Goal: Task Accomplishment & Management: Use online tool/utility

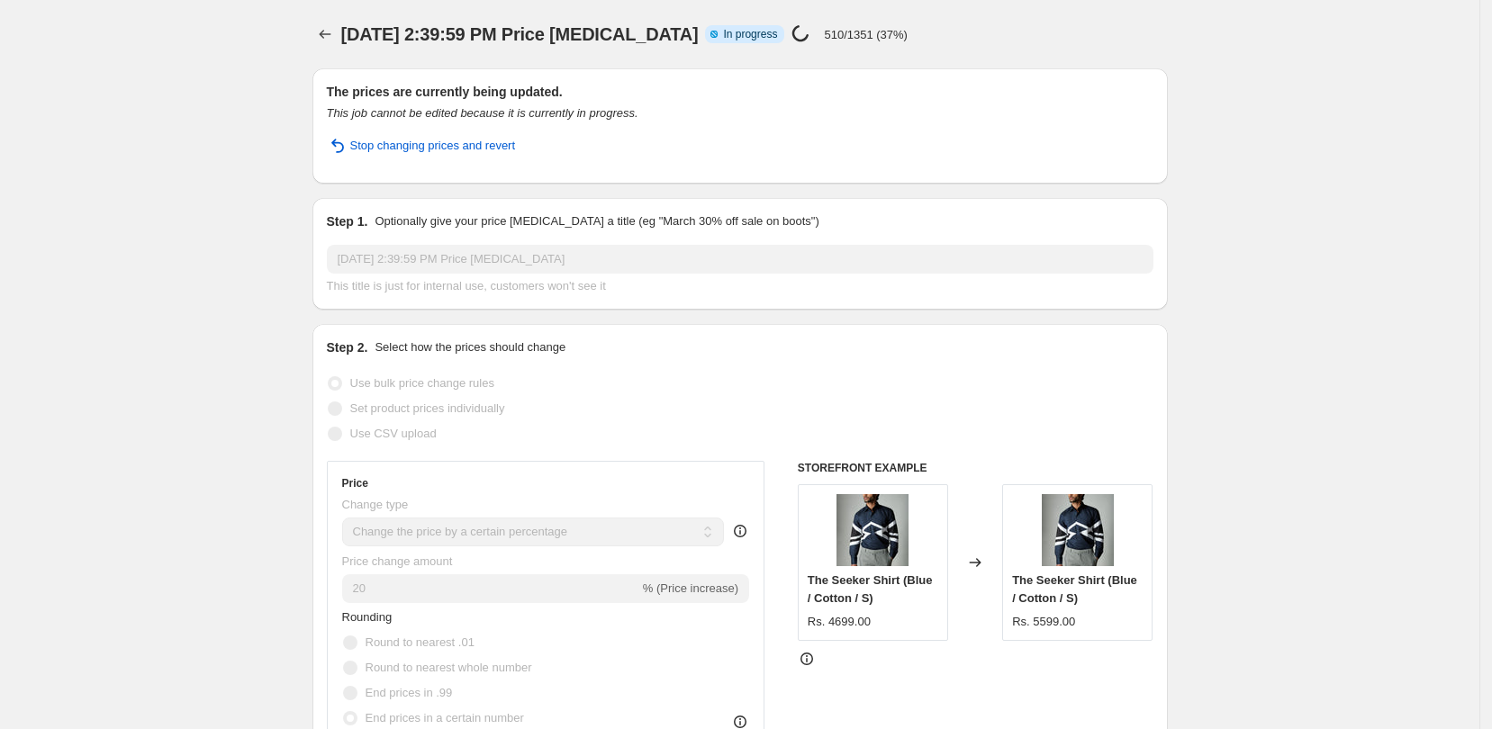
select select "percentage"
select select "no_change"
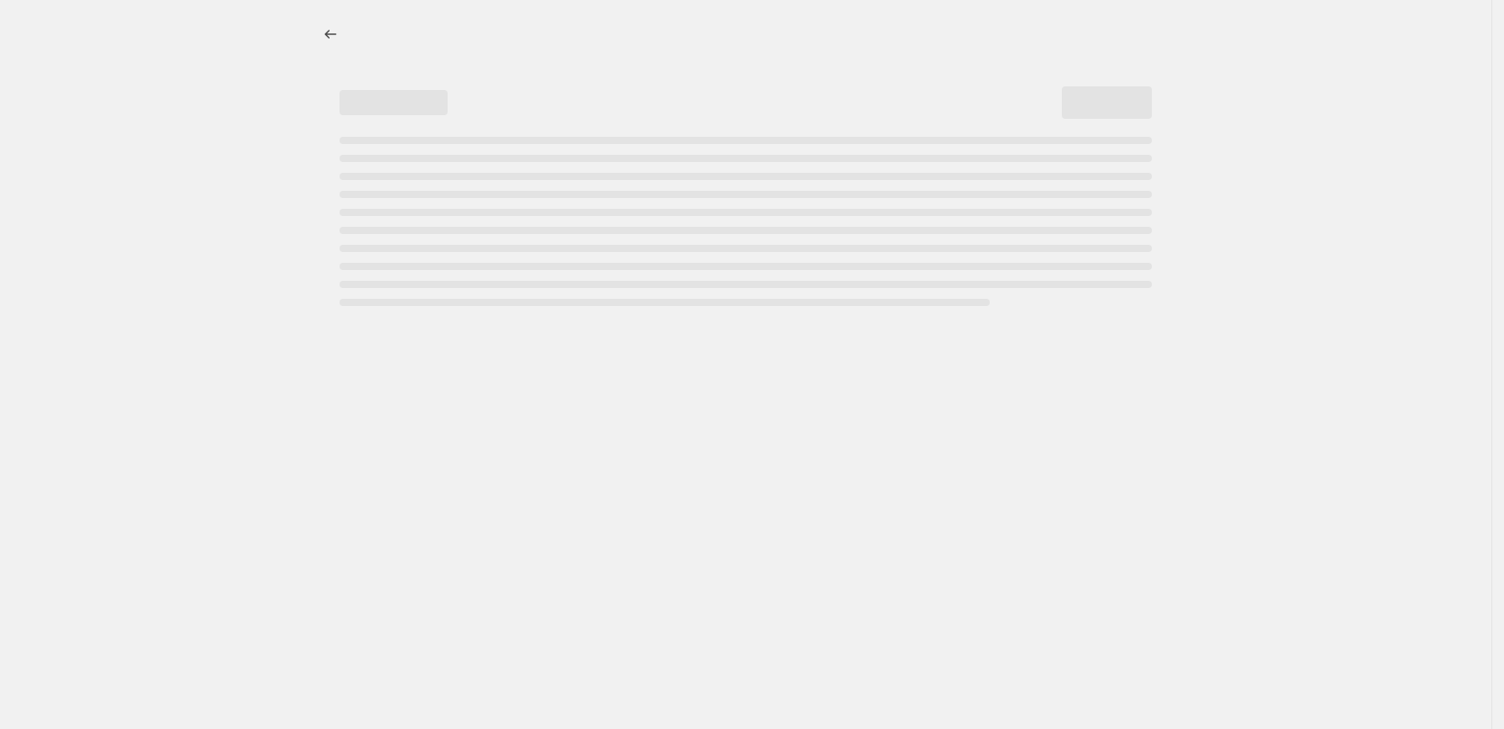
select select "percentage"
select select "no_change"
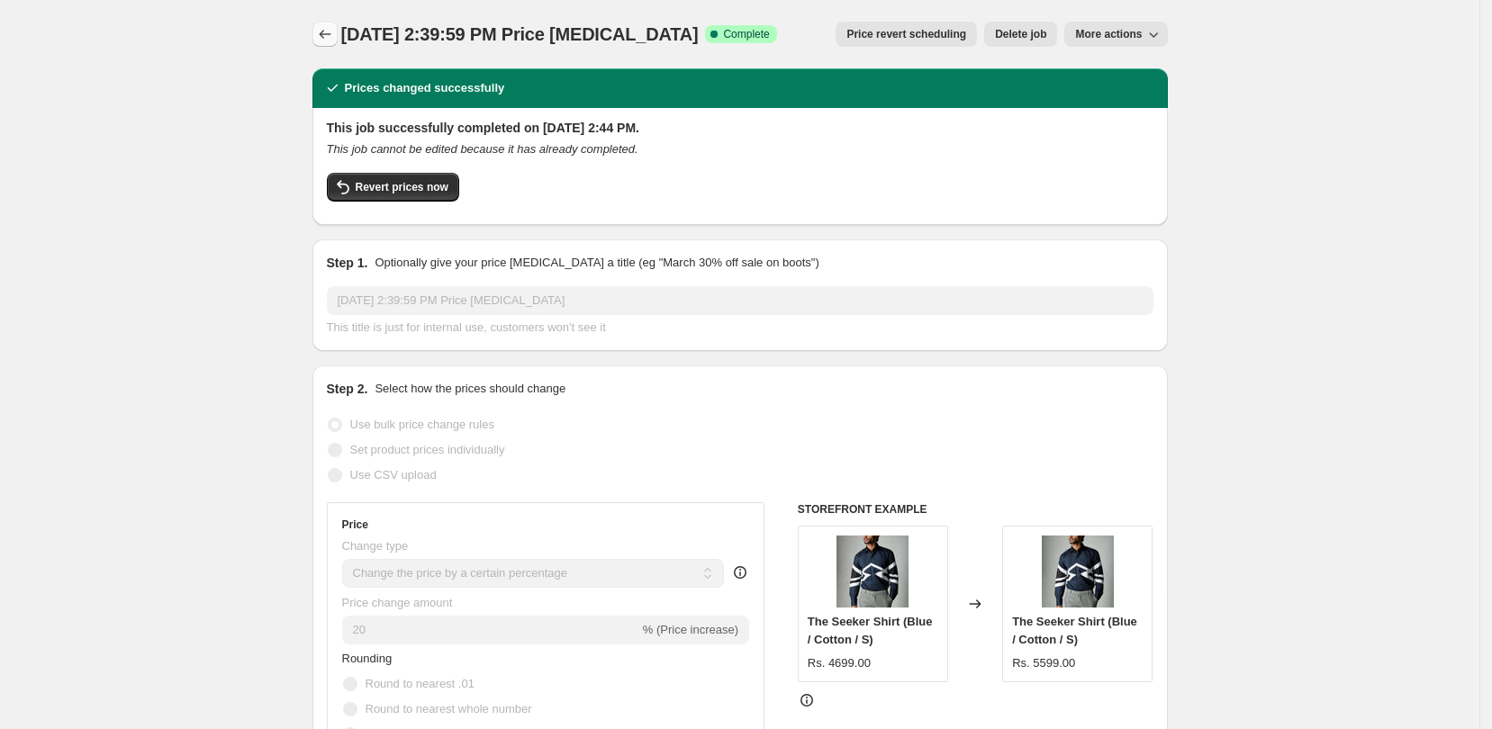
click at [326, 31] on icon "Price change jobs" at bounding box center [325, 34] width 18 height 18
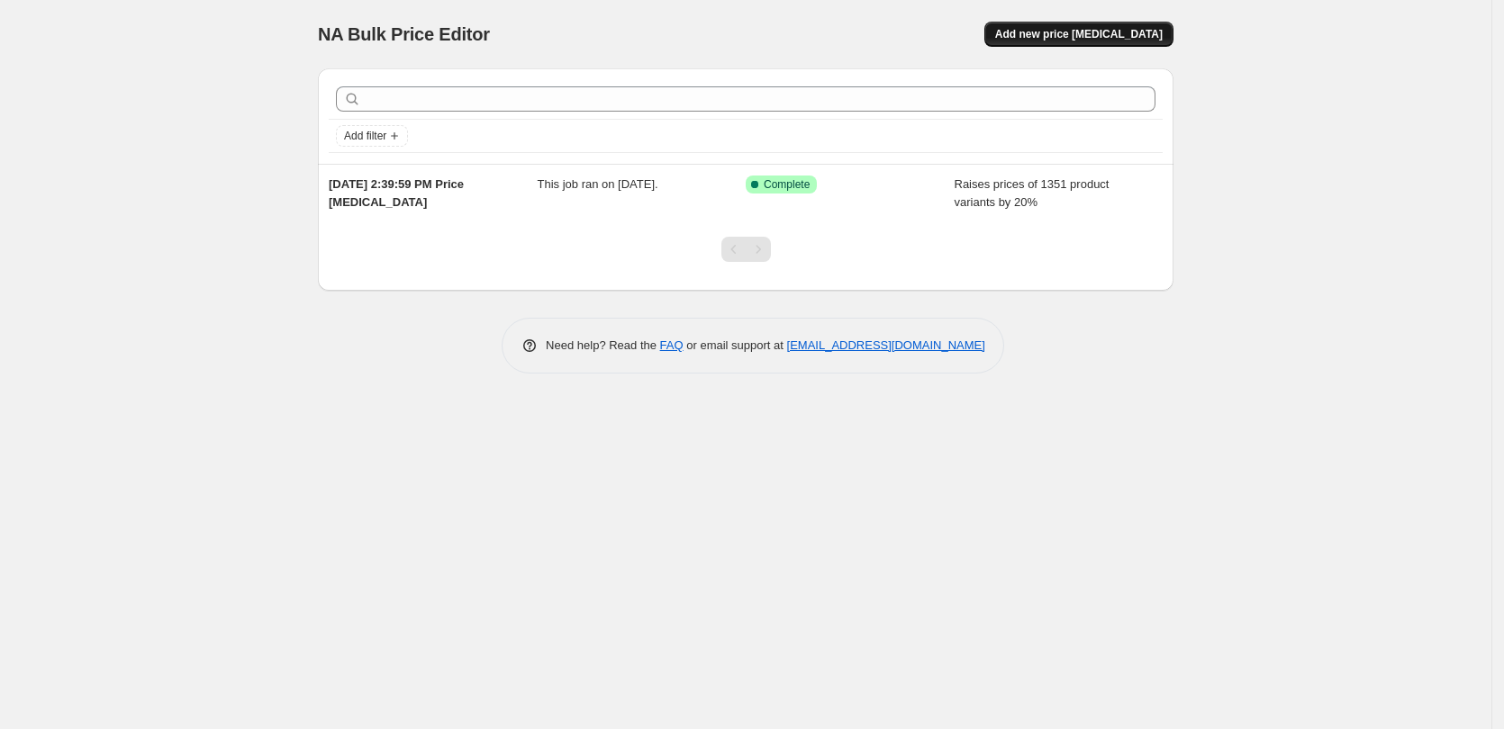
click at [1110, 32] on span "Add new price change job" at bounding box center [1078, 34] width 167 height 14
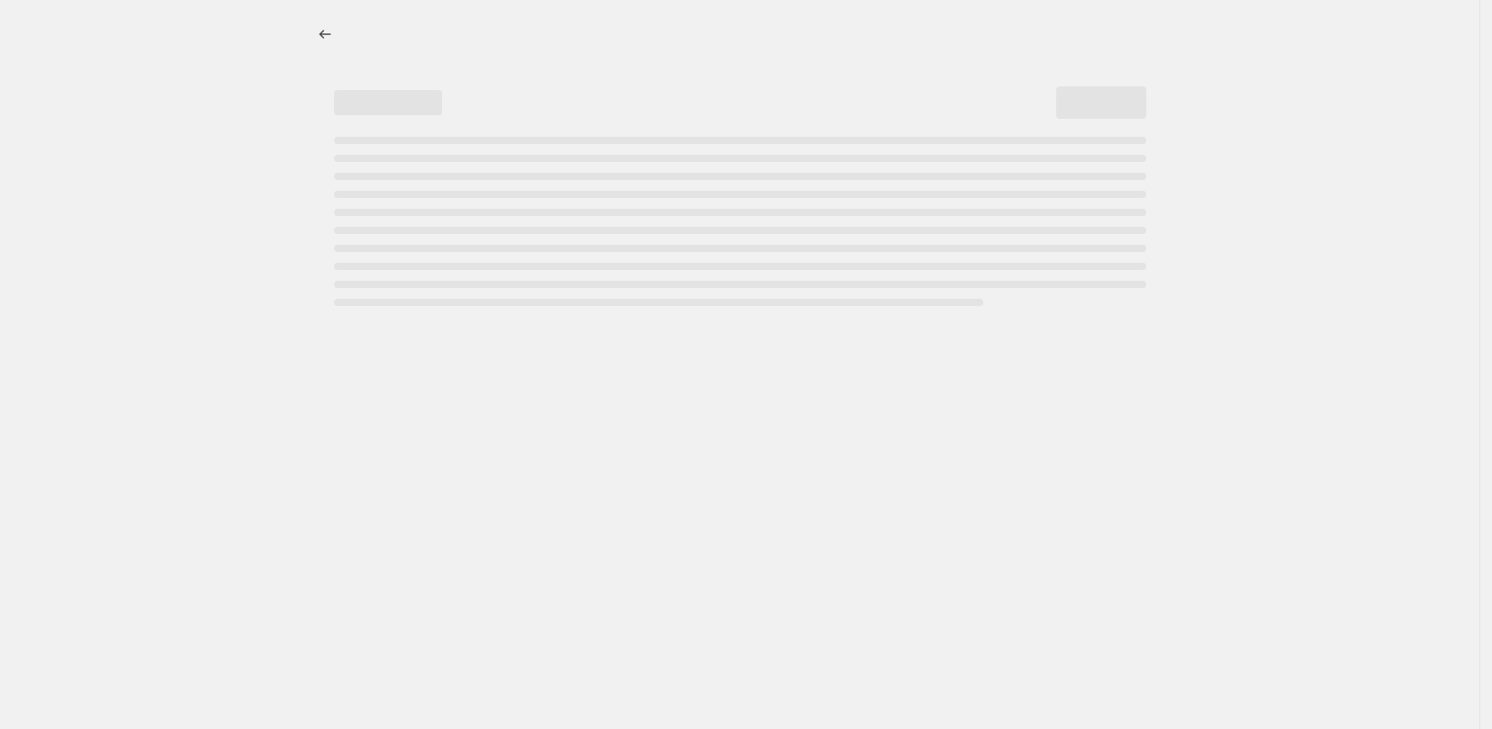
select select "percentage"
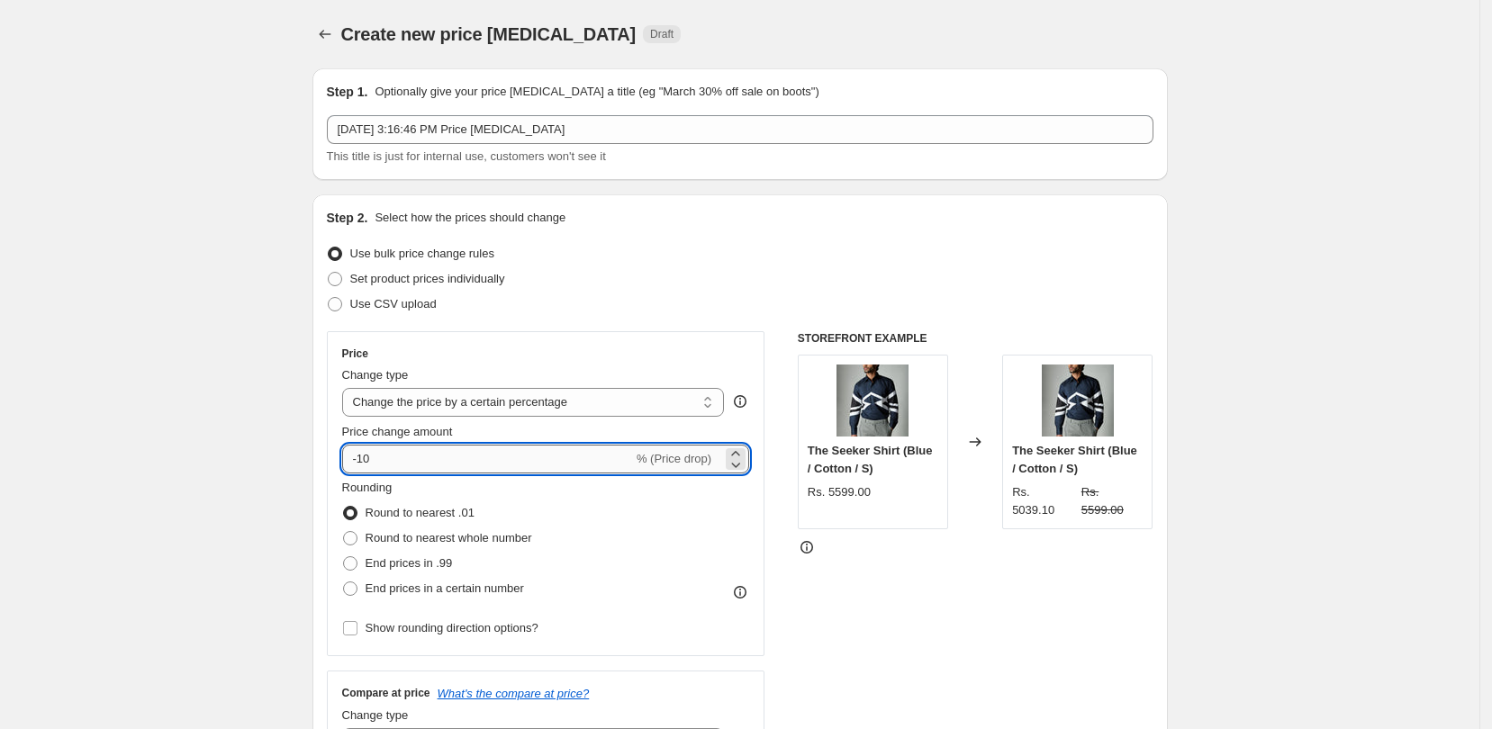
click at [366, 459] on input "-10" at bounding box center [487, 459] width 291 height 29
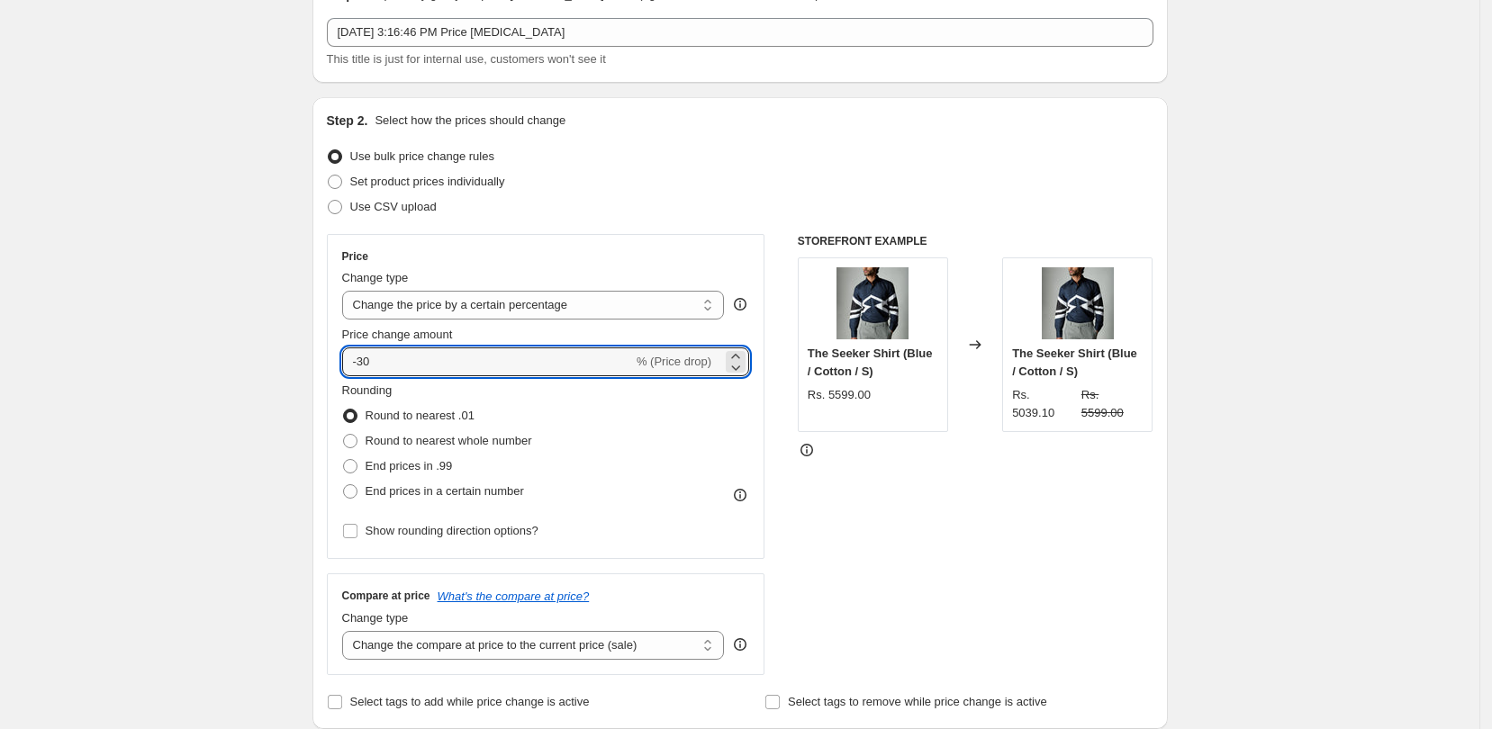
scroll to position [225, 0]
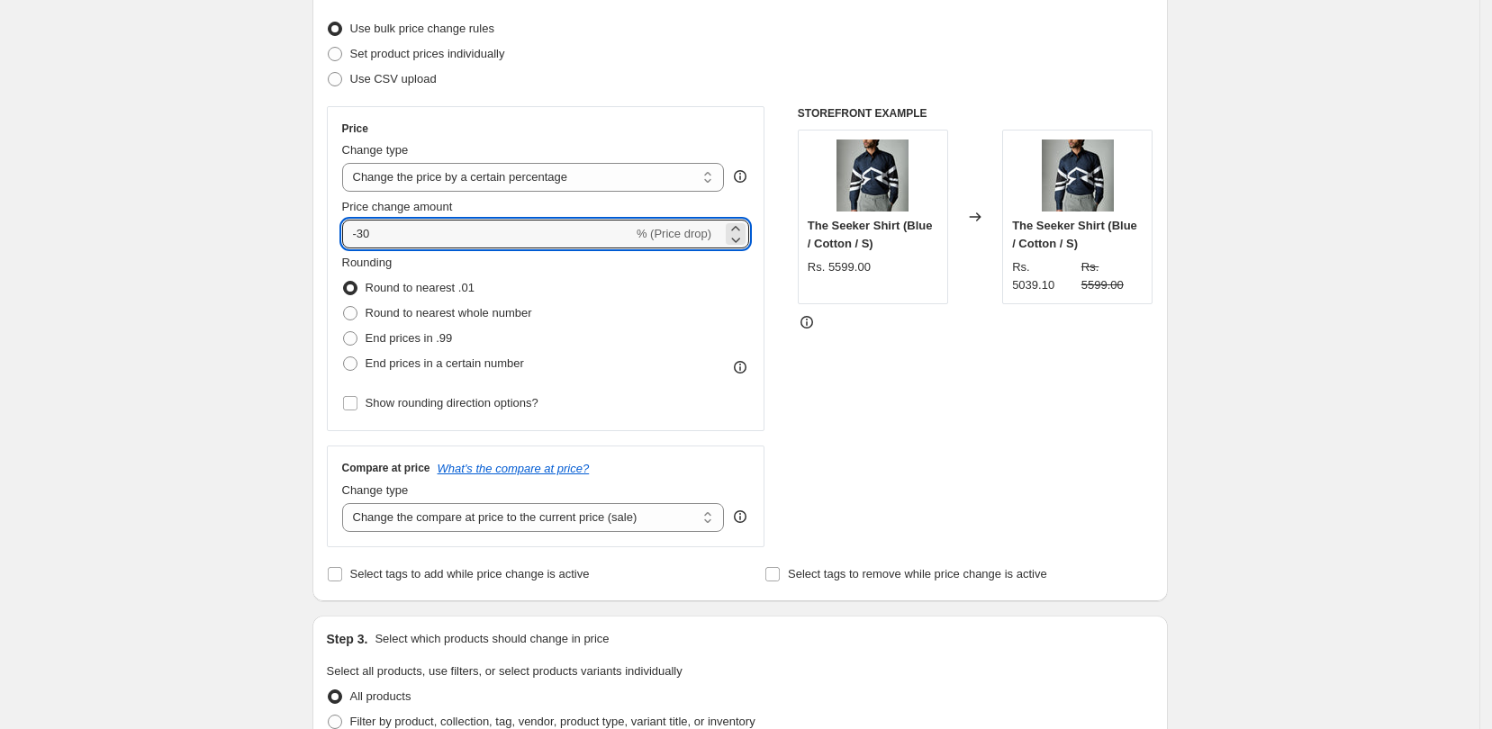
type input "-30"
click at [701, 384] on div "Rounding Round to nearest .01 Round to nearest whole number End prices in .99 E…" at bounding box center [546, 335] width 408 height 162
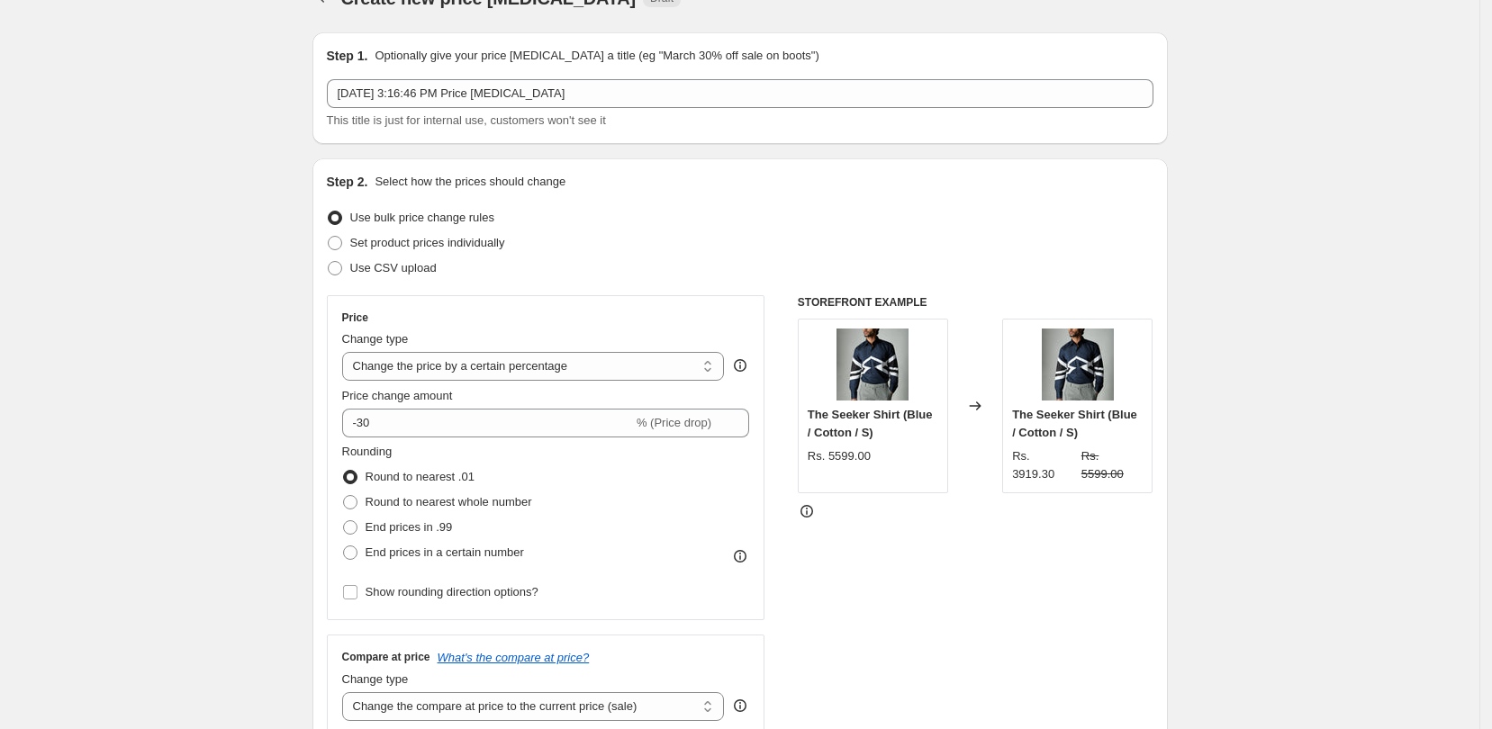
scroll to position [0, 0]
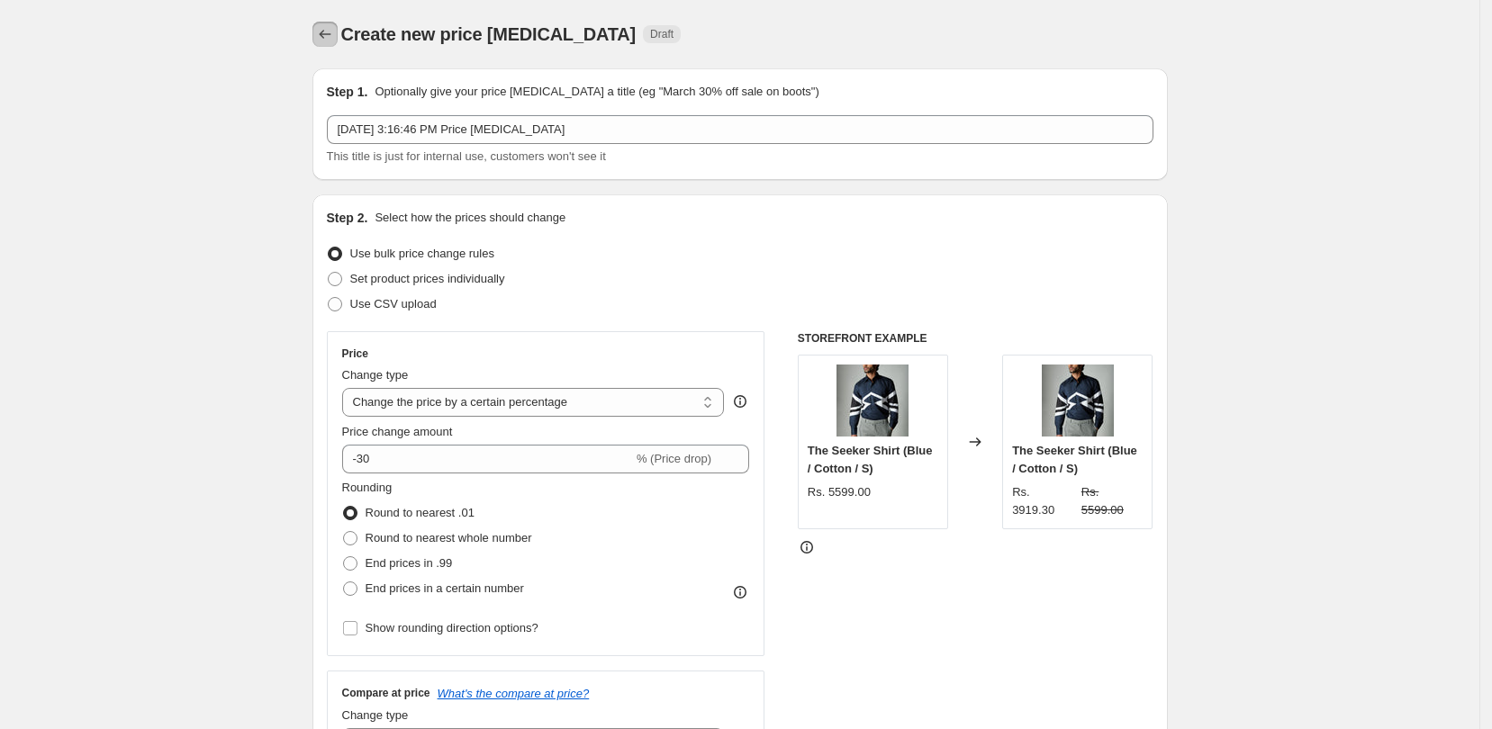
click at [330, 36] on icon "Price change jobs" at bounding box center [325, 34] width 18 height 18
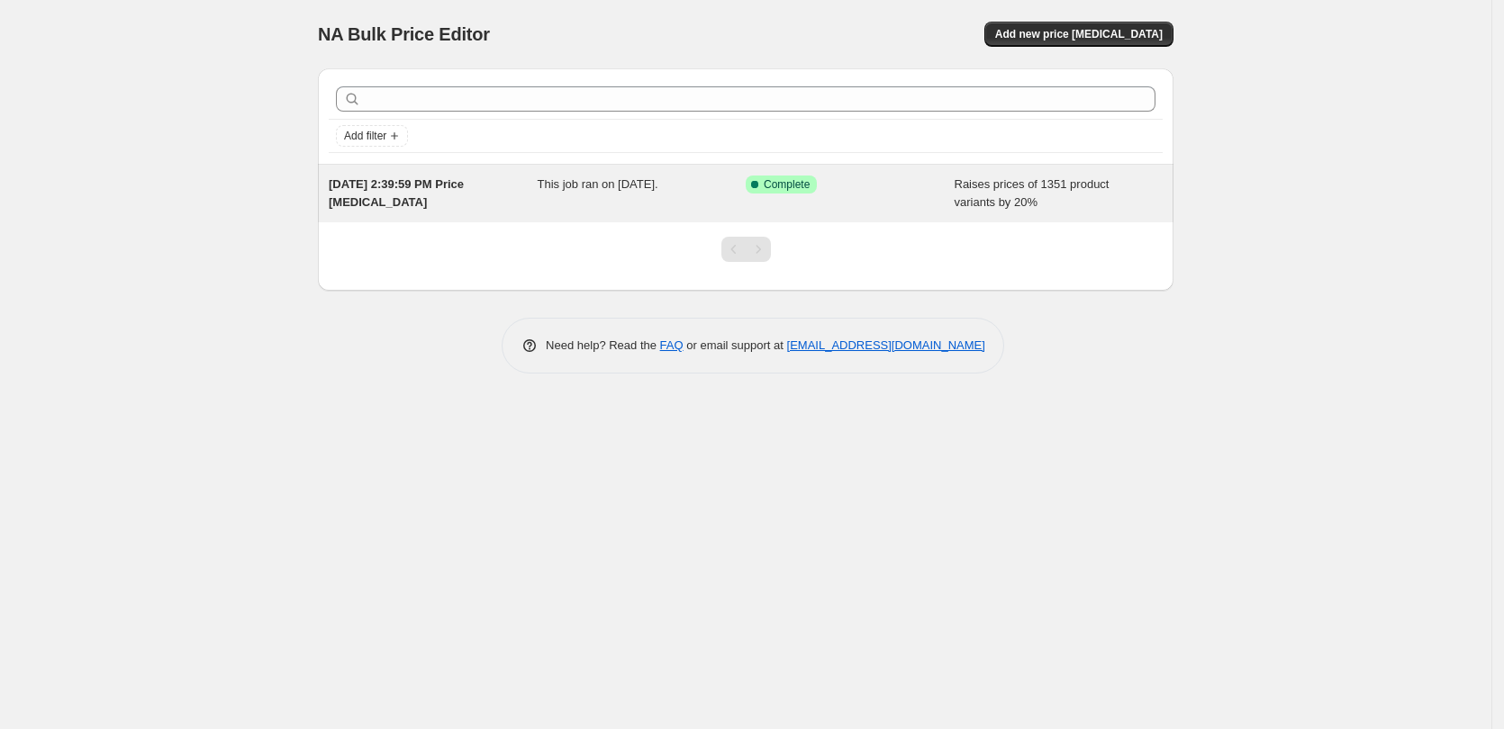
click at [643, 200] on div "This job ran on September 10, 2025." at bounding box center [641, 194] width 209 height 36
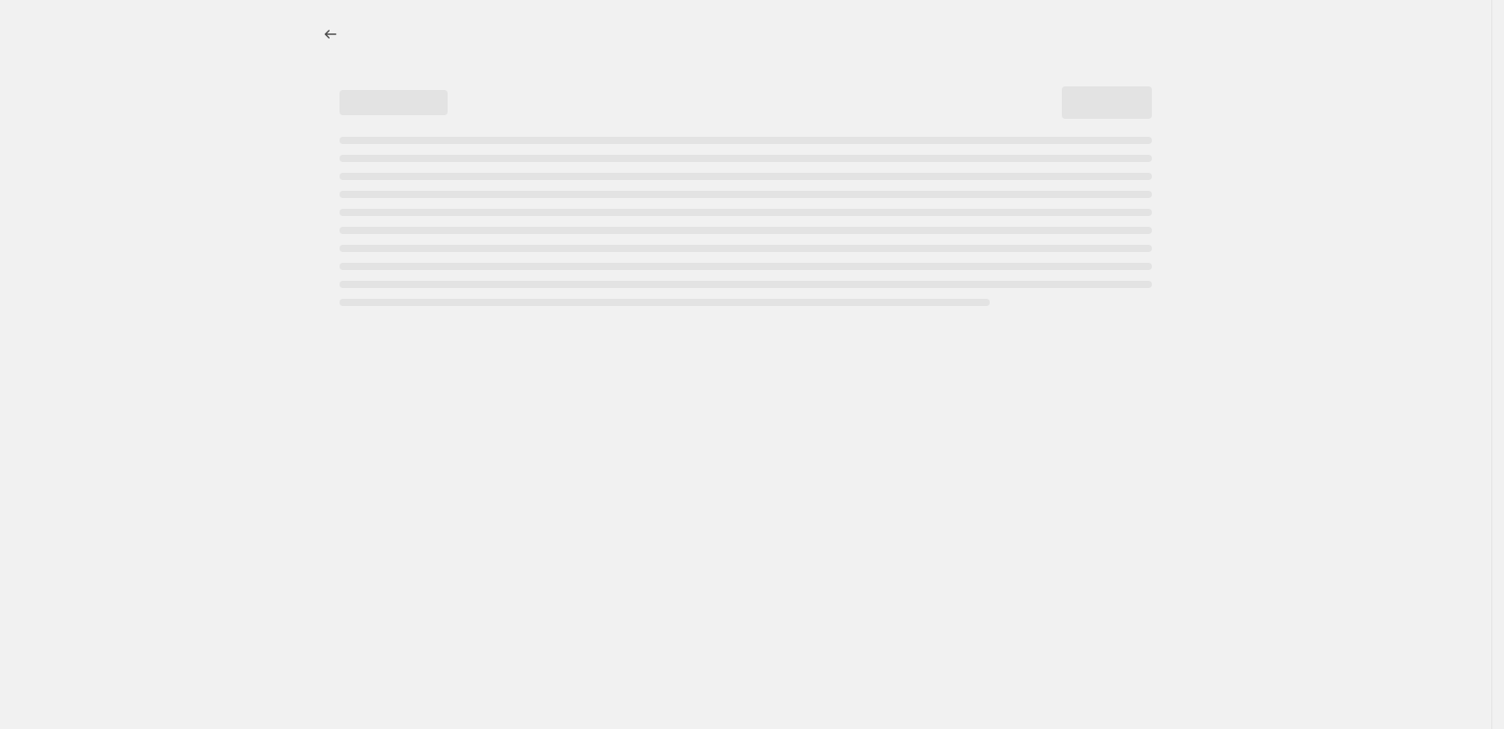
select select "percentage"
select select "no_change"
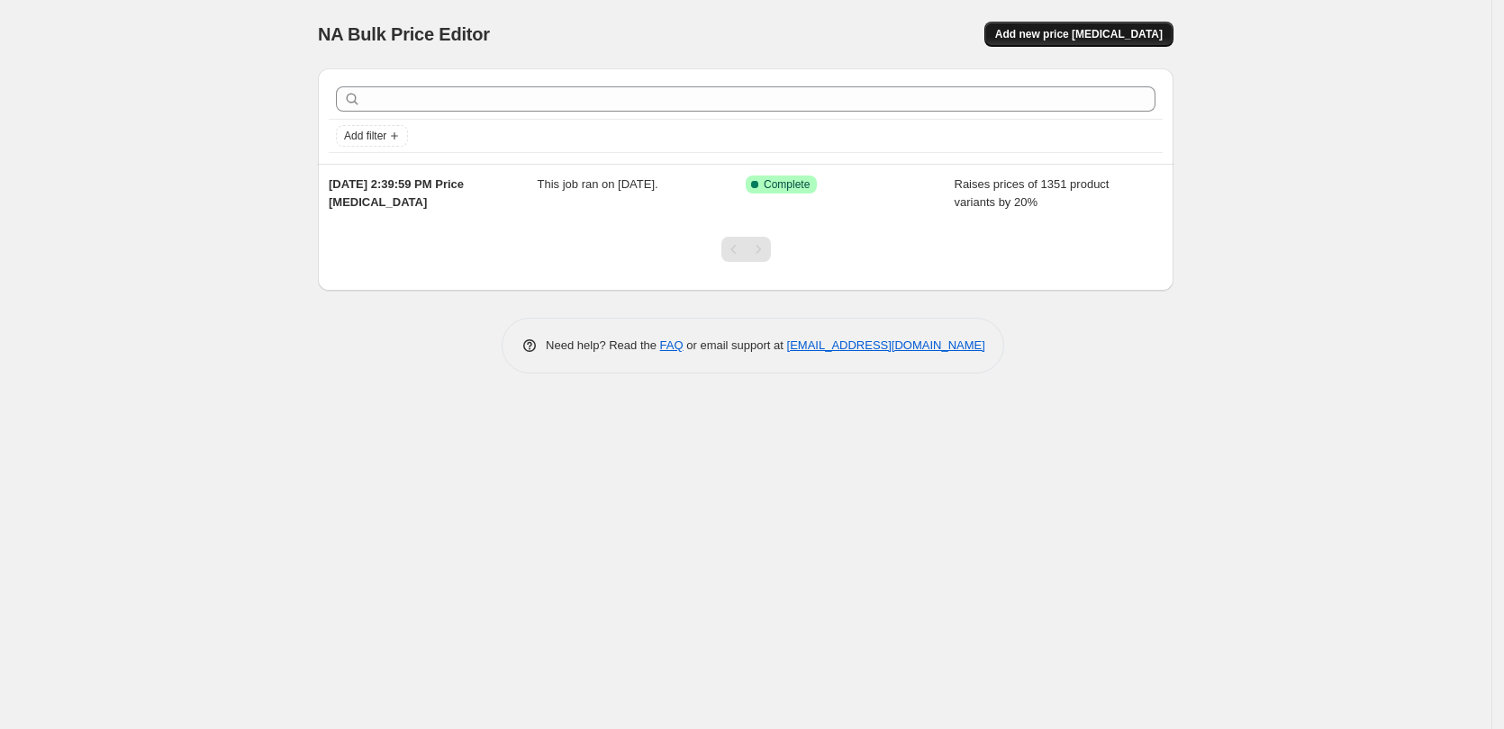
click at [1061, 41] on button "Add new price change job" at bounding box center [1078, 34] width 189 height 25
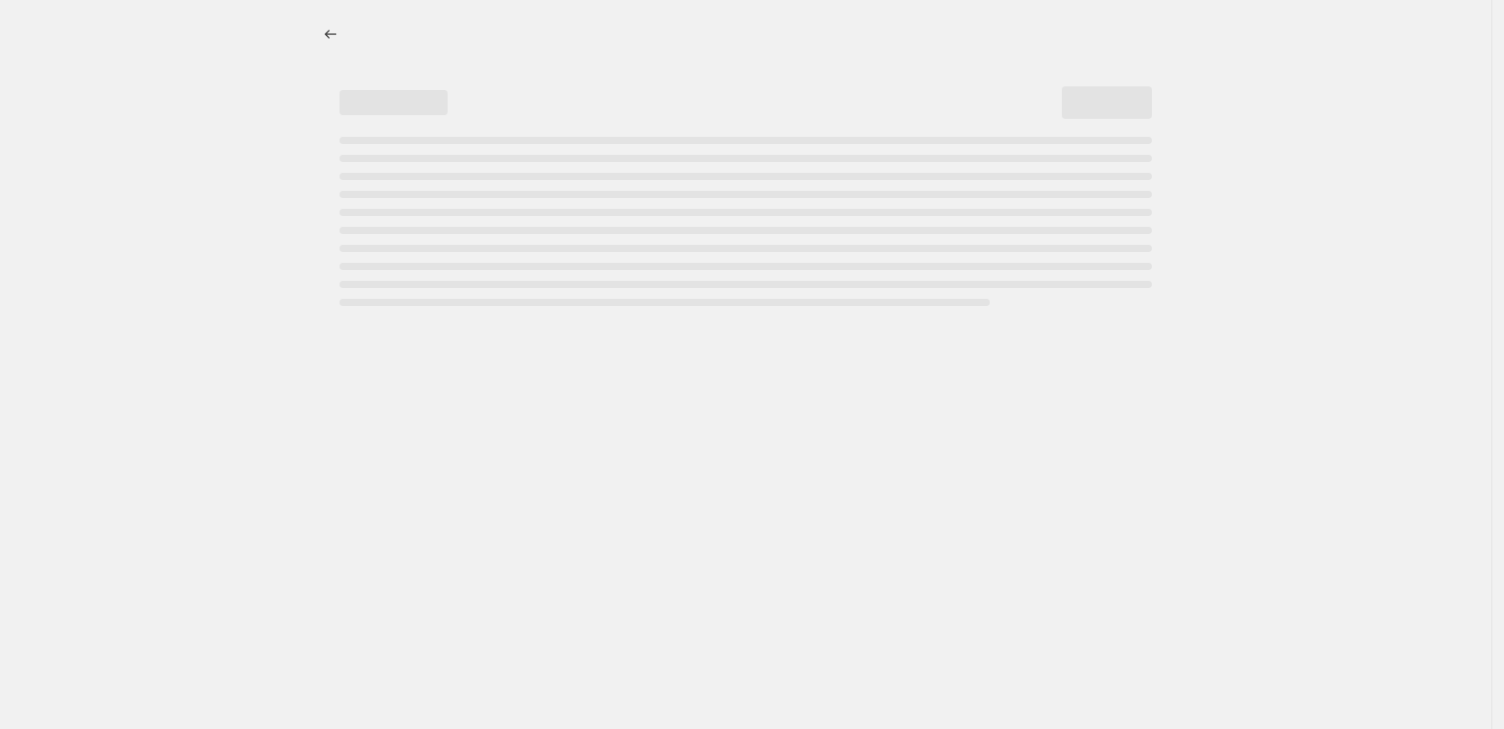
select select "percentage"
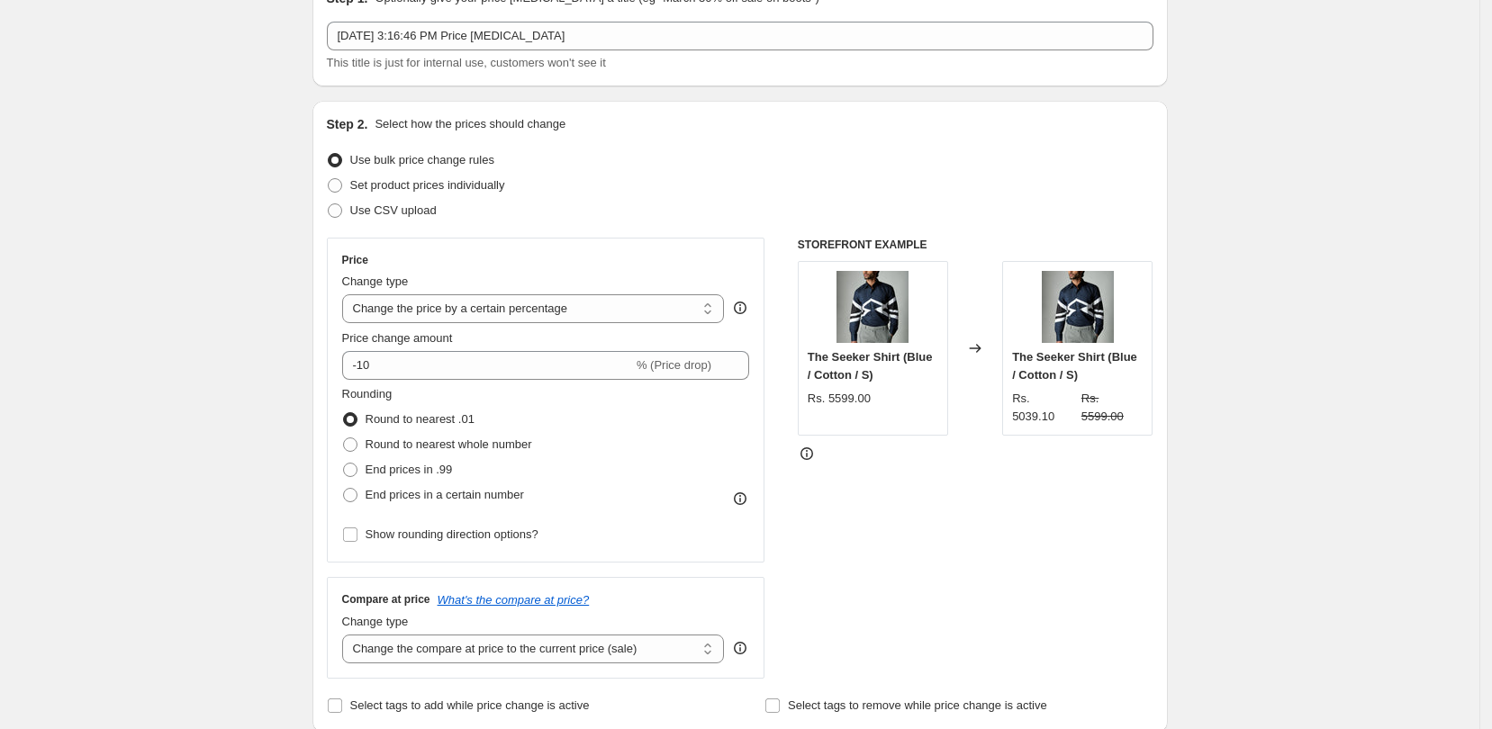
scroll to position [113, 0]
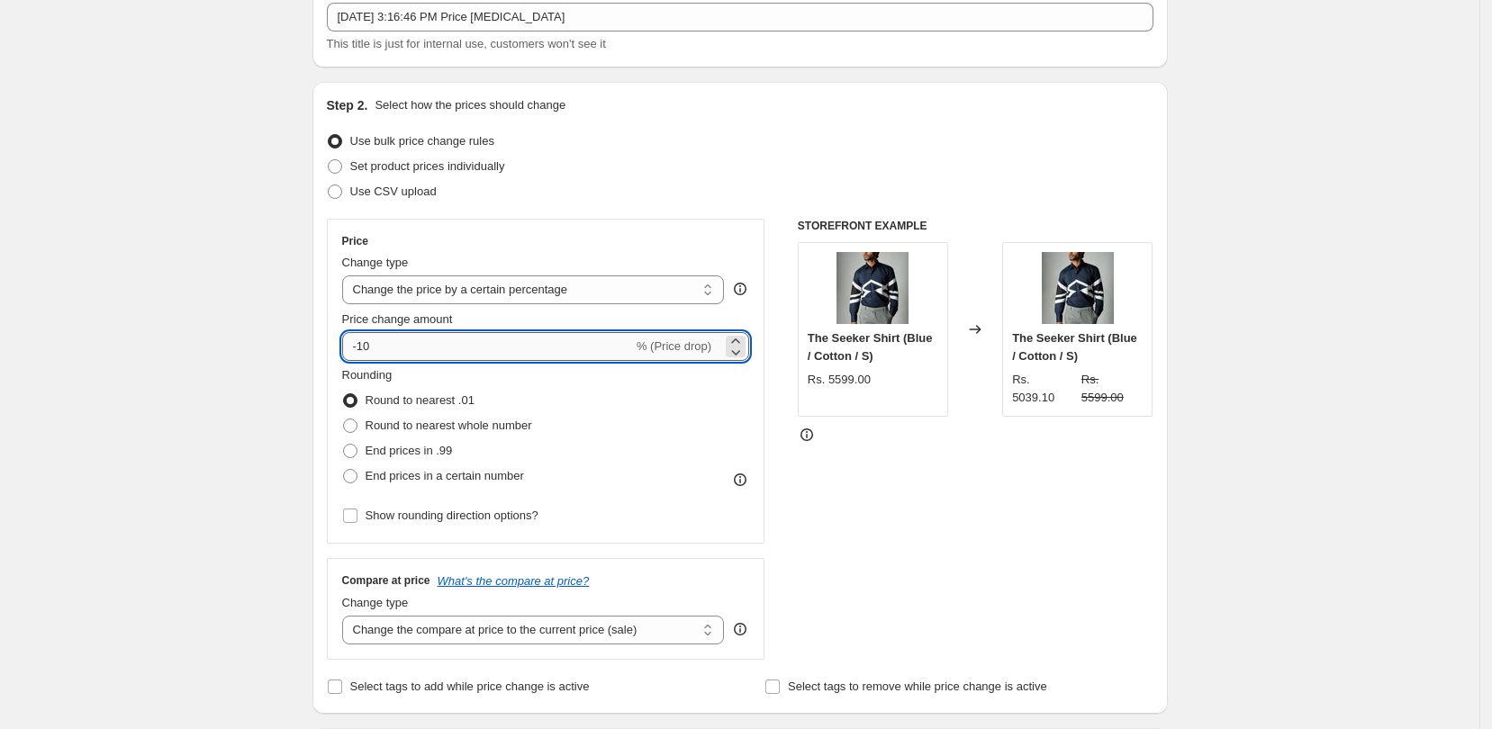
drag, startPoint x: 389, startPoint y: 344, endPoint x: 366, endPoint y: 346, distance: 23.5
click at [366, 346] on input "-10" at bounding box center [487, 346] width 291 height 29
type input "-30"
click at [971, 519] on div "STOREFRONT EXAMPLE The Seeker Shirt (Blue / Cotton / S) Rs. 5599.00 Changed to …" at bounding box center [976, 439] width 356 height 441
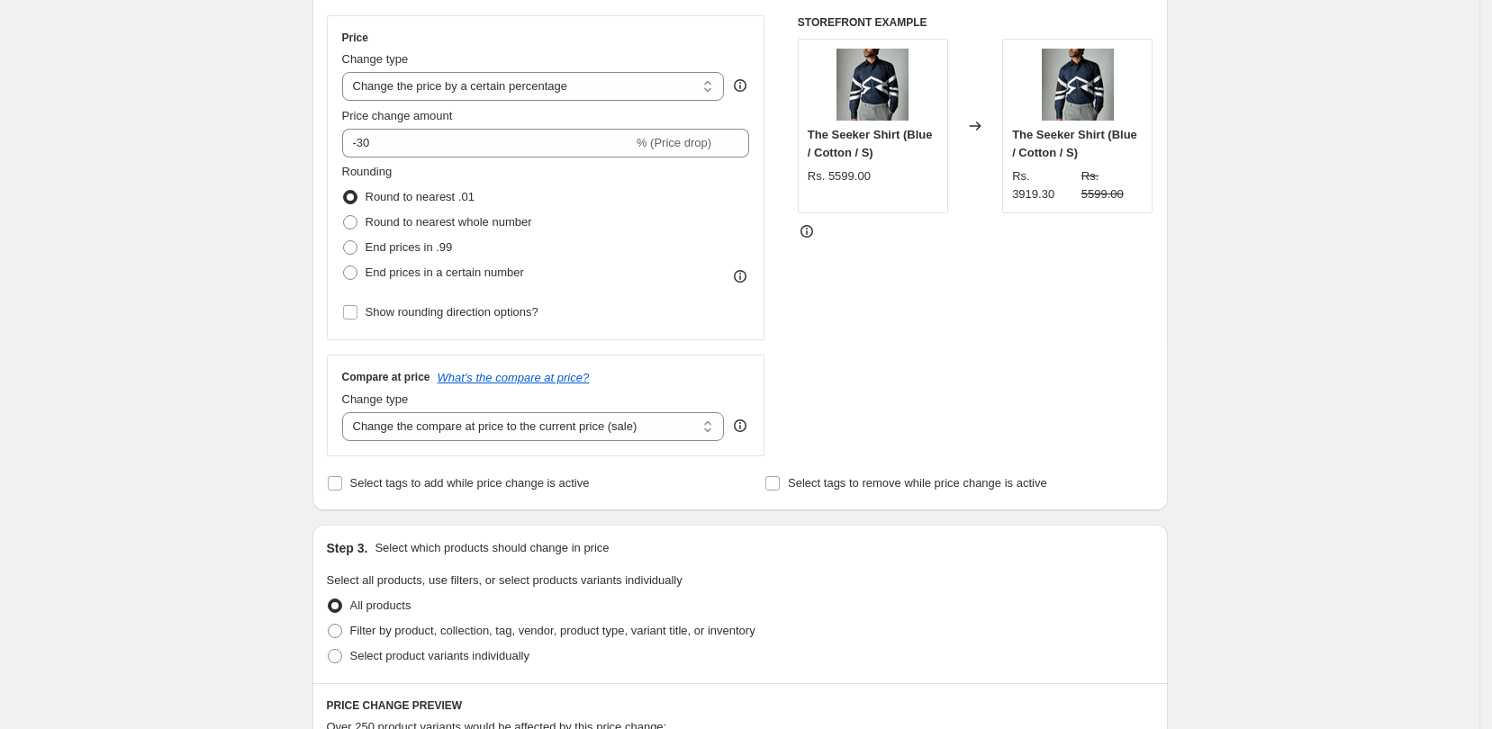
scroll to position [338, 0]
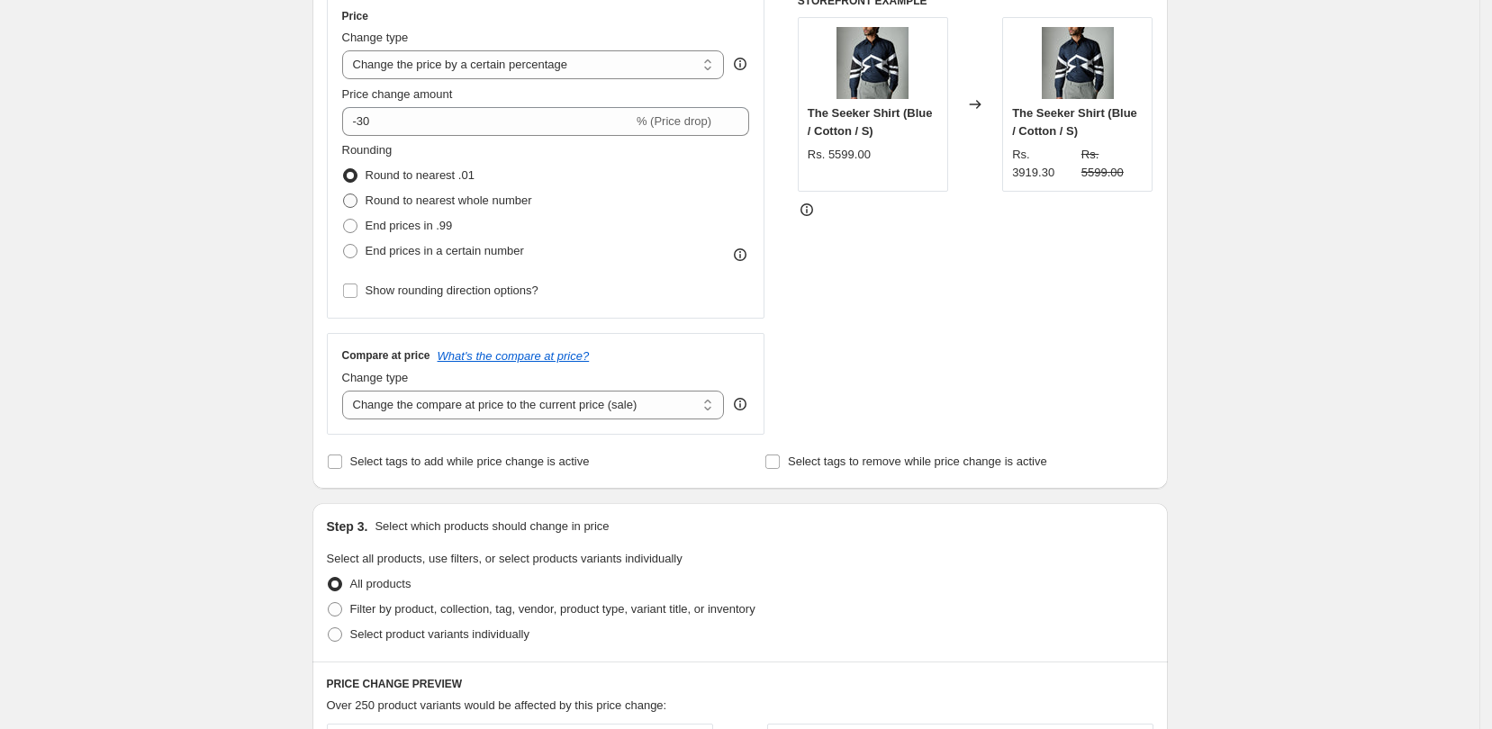
click at [356, 203] on span at bounding box center [350, 201] width 14 height 14
click at [344, 194] on input "Round to nearest whole number" at bounding box center [343, 194] width 1 height 1
radio input "true"
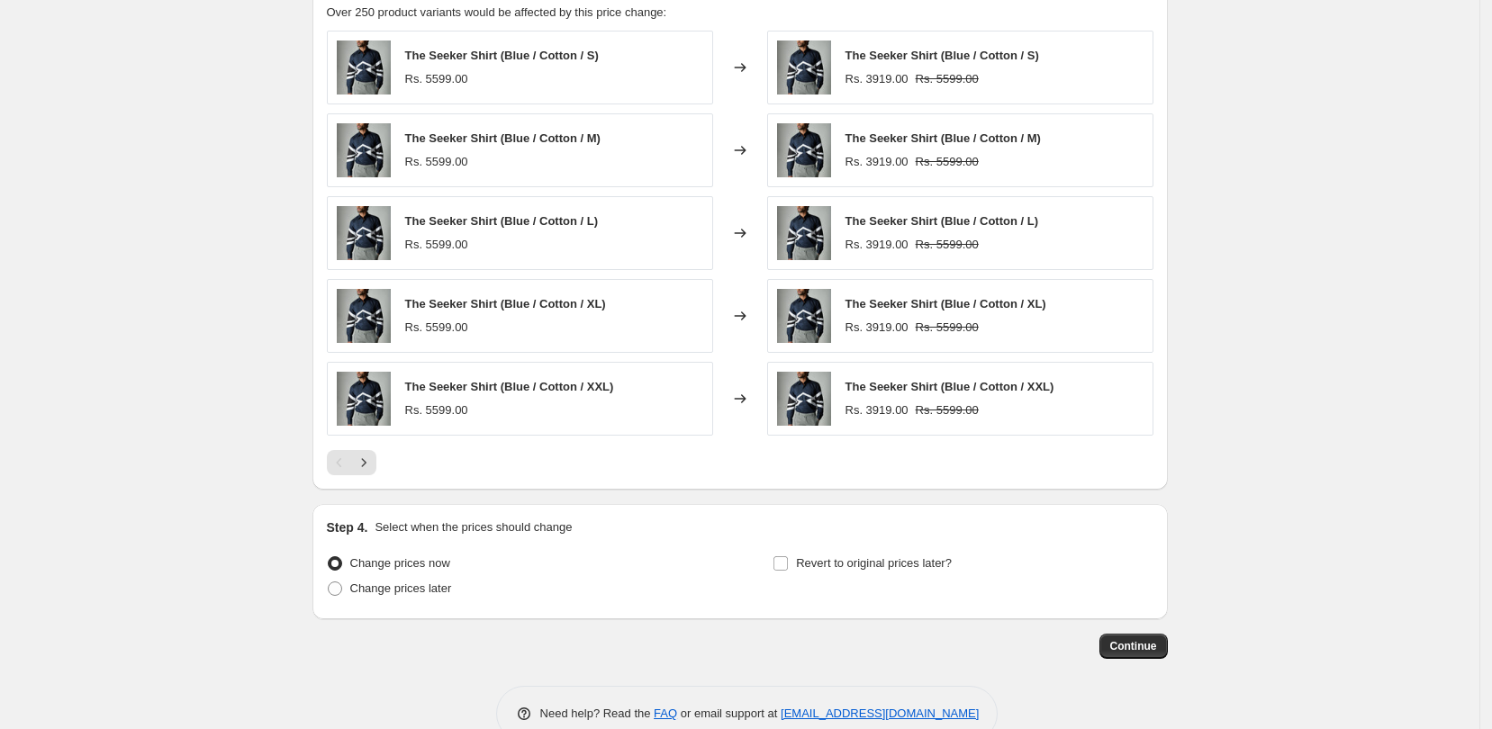
scroll to position [1070, 0]
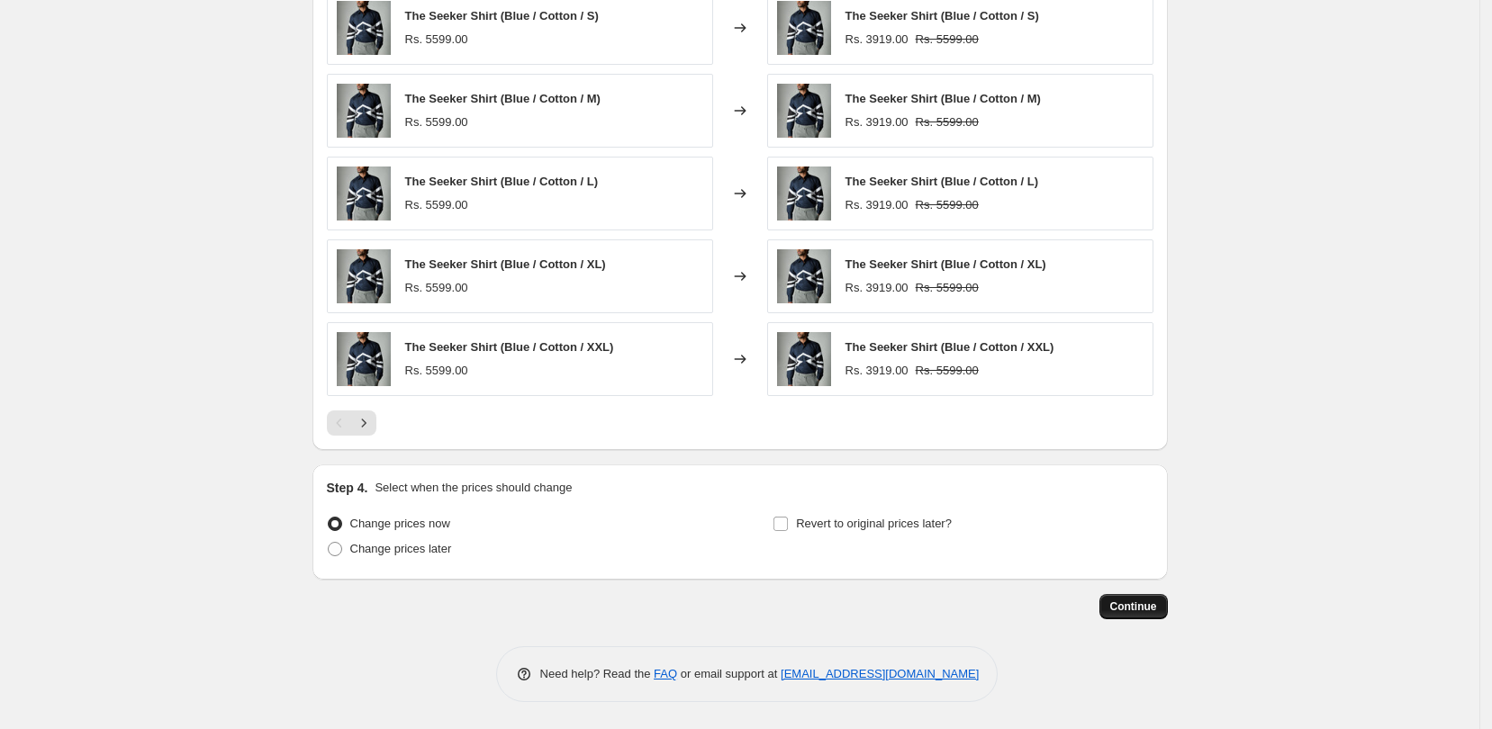
click at [1157, 608] on span "Continue" at bounding box center [1133, 607] width 47 height 14
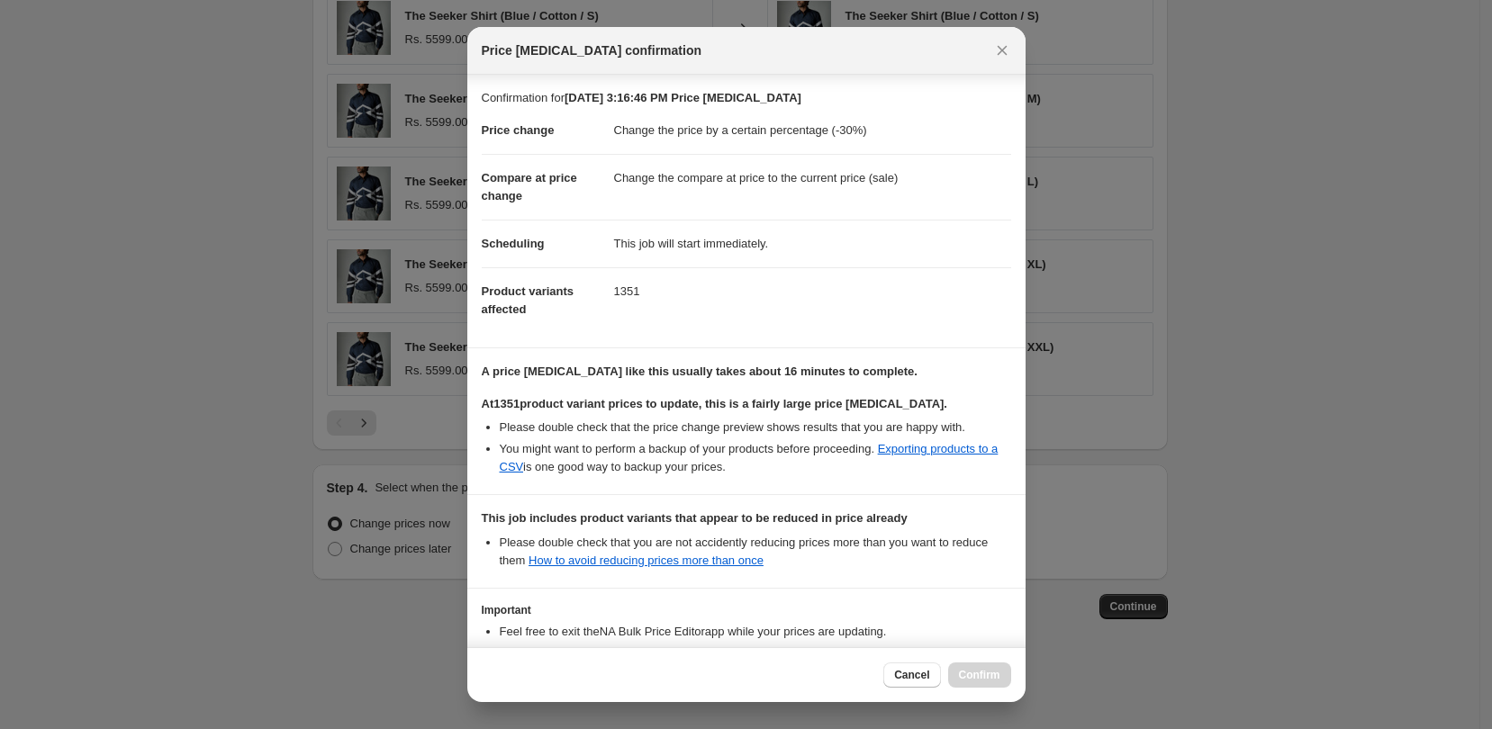
scroll to position [146, 0]
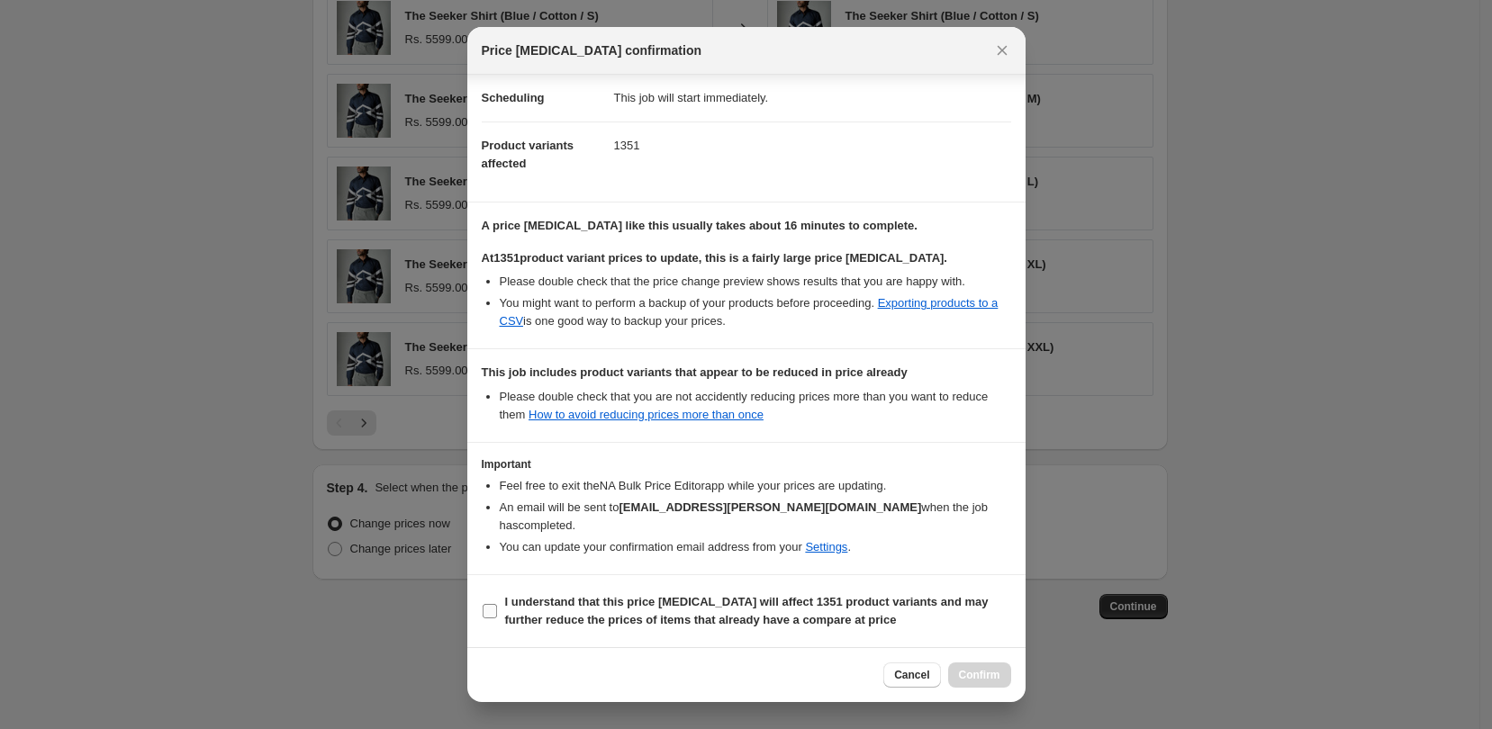
click at [487, 615] on input "I understand that this price change job will affect 1351 product variants and m…" at bounding box center [490, 611] width 14 height 14
checkbox input "true"
click at [980, 677] on span "Confirm" at bounding box center [979, 675] width 41 height 14
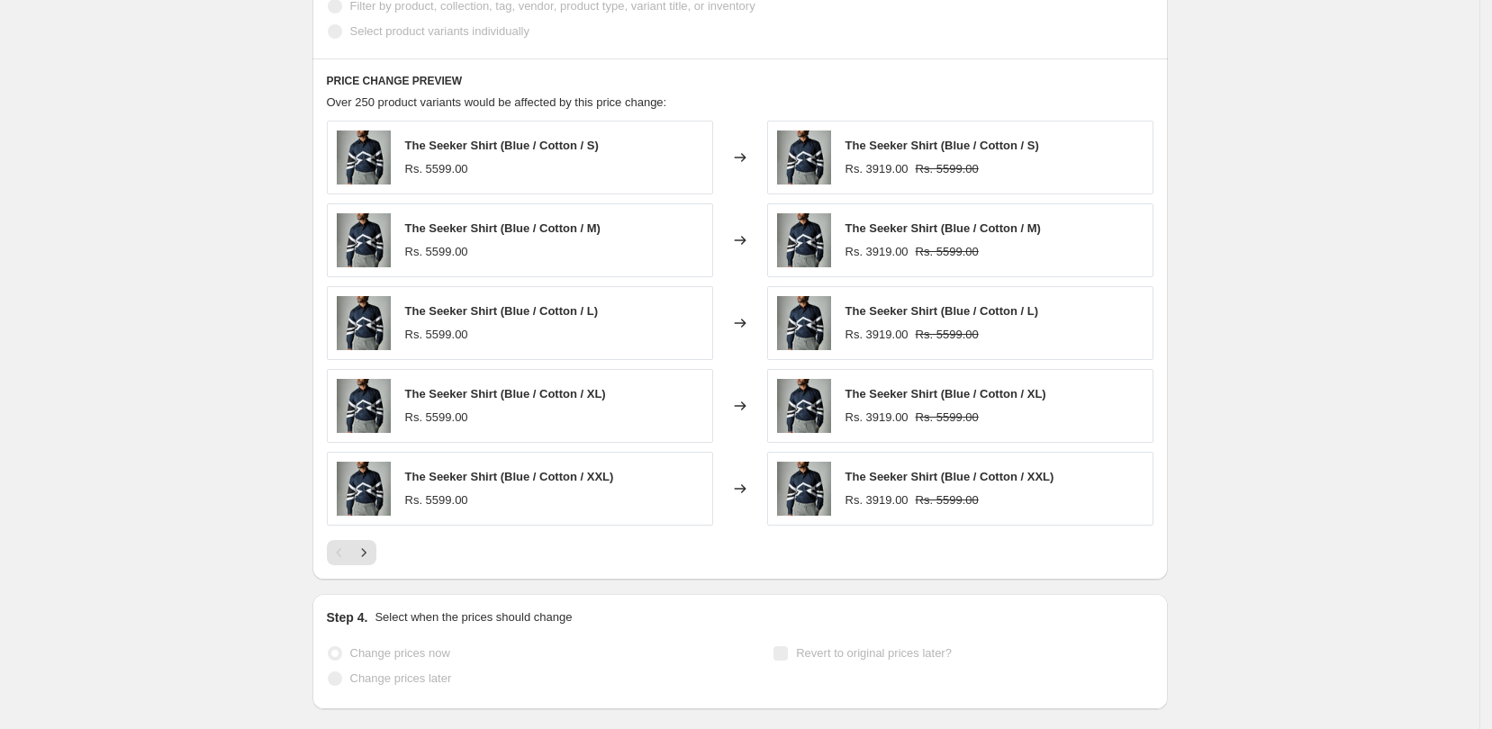
scroll to position [1117, 0]
